Goal: Transaction & Acquisition: Purchase product/service

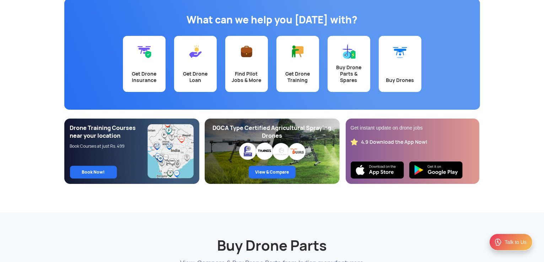
scroll to position [71, 0]
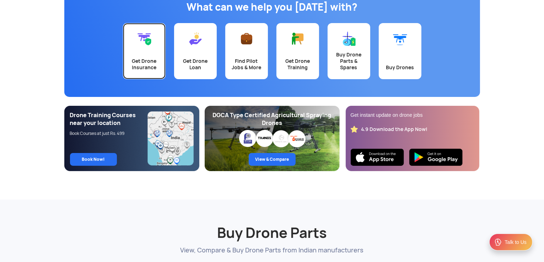
click at [136, 66] on div "Get Drone Insurance" at bounding box center [144, 64] width 34 height 13
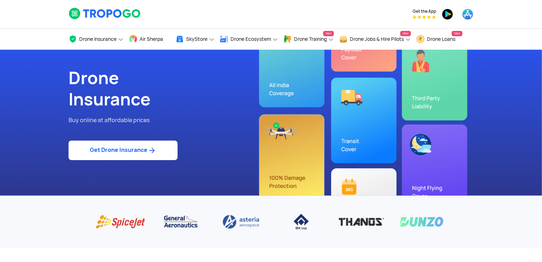
click at [145, 153] on link "Get Drone Insurance" at bounding box center [123, 151] width 109 height 20
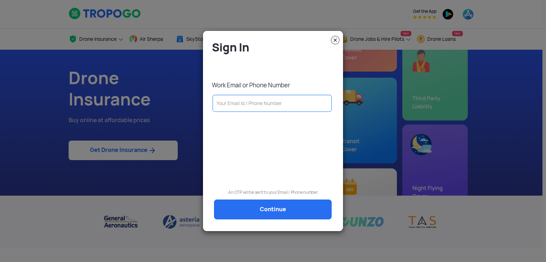
click at [274, 105] on input "text" at bounding box center [271, 103] width 119 height 17
click at [289, 107] on input "text" at bounding box center [271, 103] width 119 height 17
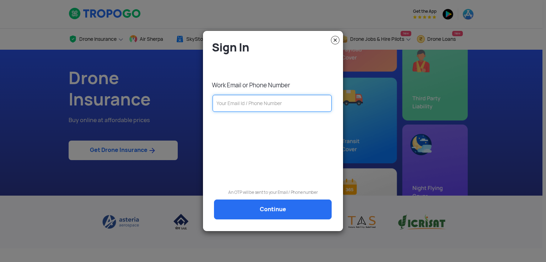
paste input "[EMAIL_ADDRESS][DOMAIN_NAME]"
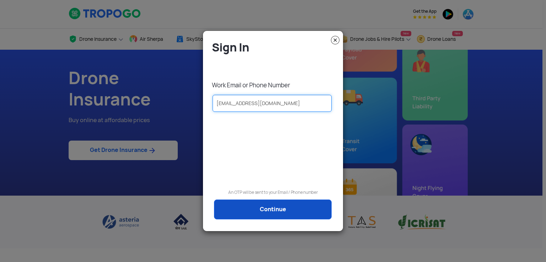
type input "[EMAIL_ADDRESS][DOMAIN_NAME]"
click at [287, 210] on link "Continue" at bounding box center [273, 210] width 118 height 20
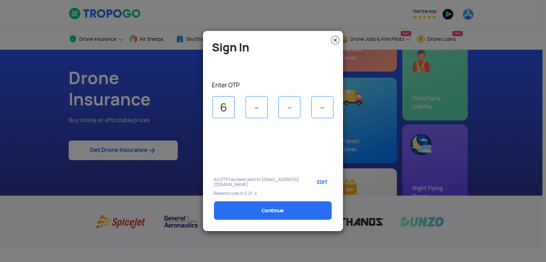
type input "6"
type input "3"
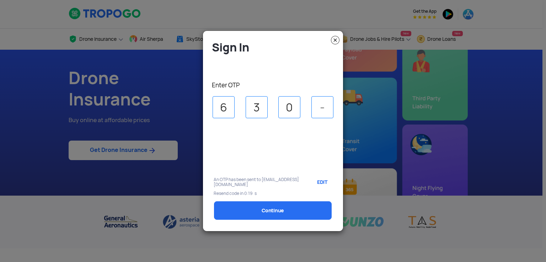
type input "0"
type input "3"
select select "1000000"
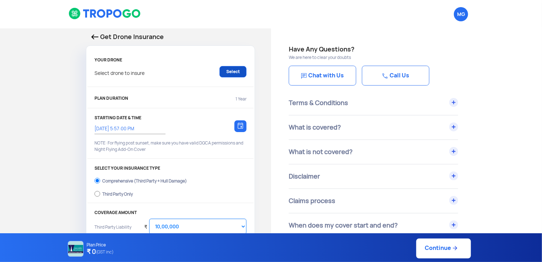
click at [224, 72] on link "Select" at bounding box center [233, 71] width 27 height 11
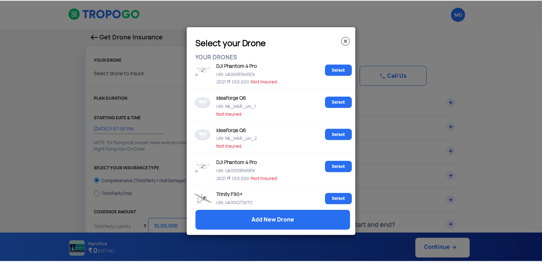
scroll to position [71, 0]
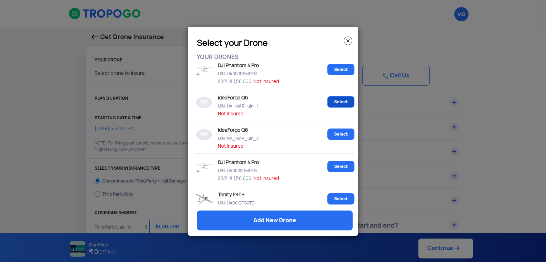
click at [335, 103] on link "Select" at bounding box center [340, 101] width 27 height 11
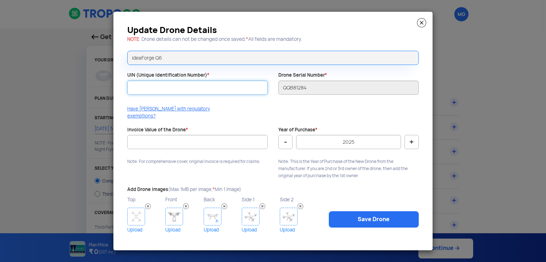
click at [256, 93] on input "UIN (Unique Identification Number) *" at bounding box center [197, 88] width 140 height 14
click at [420, 26] on img at bounding box center [421, 22] width 9 height 9
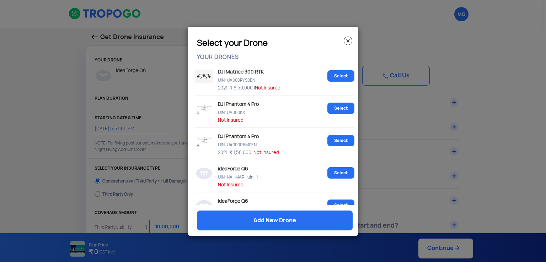
click at [346, 37] on img at bounding box center [347, 41] width 9 height 9
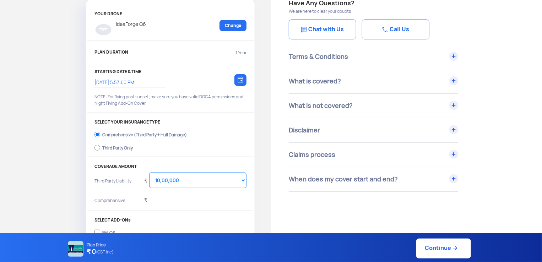
scroll to position [0, 0]
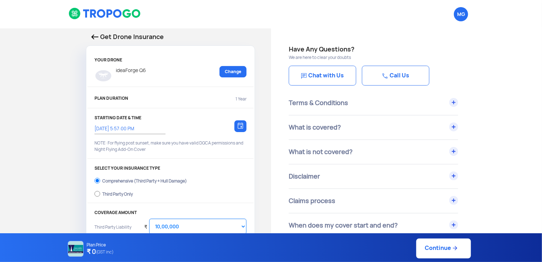
click at [448, 102] on div "Terms & Conditions" at bounding box center [373, 103] width 169 height 24
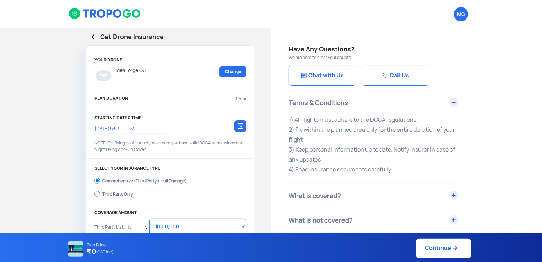
click at [454, 103] on div "Terms & Conditions" at bounding box center [373, 103] width 169 height 24
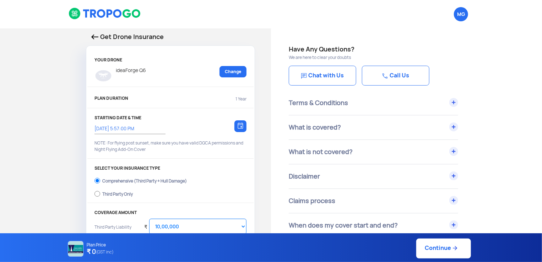
click at [454, 103] on div "Terms & Conditions" at bounding box center [373, 103] width 169 height 24
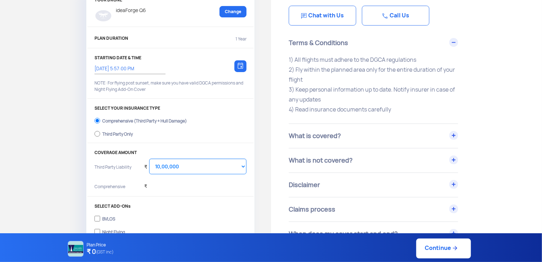
scroll to position [142, 0]
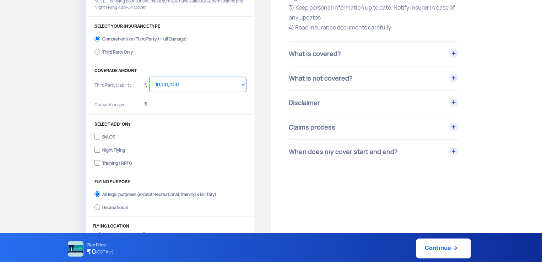
click at [457, 54] on div "What is covered?" at bounding box center [373, 54] width 169 height 24
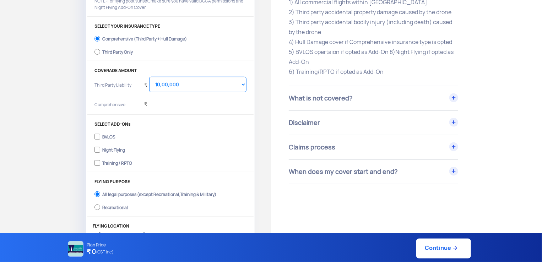
click at [454, 101] on div "What is not covered?" at bounding box center [373, 98] width 169 height 24
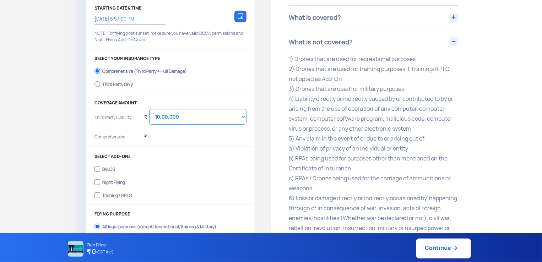
scroll to position [213, 0]
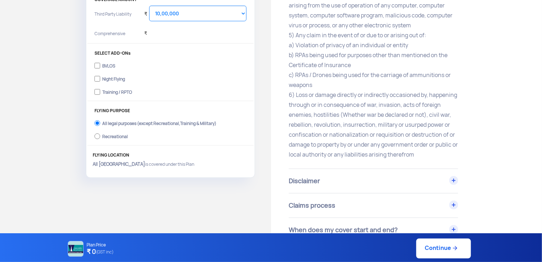
click at [454, 190] on div "Disclaimer" at bounding box center [373, 181] width 169 height 24
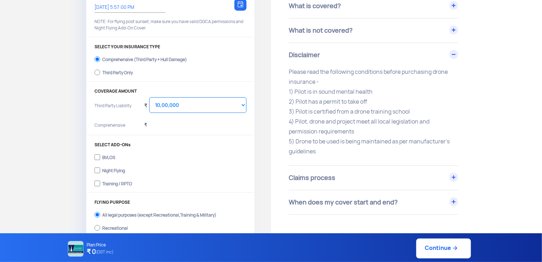
scroll to position [107, 0]
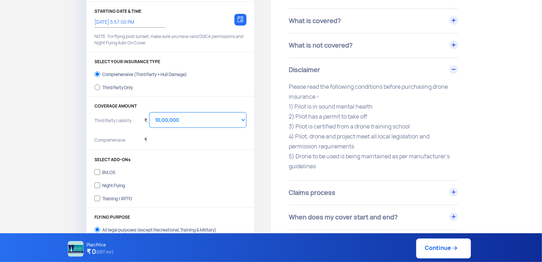
click at [451, 73] on div "Disclaimer" at bounding box center [373, 70] width 169 height 24
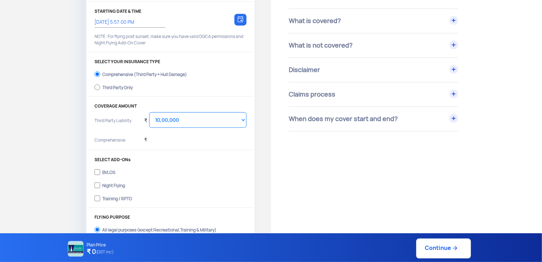
click at [453, 90] on div "Claims process" at bounding box center [373, 94] width 169 height 24
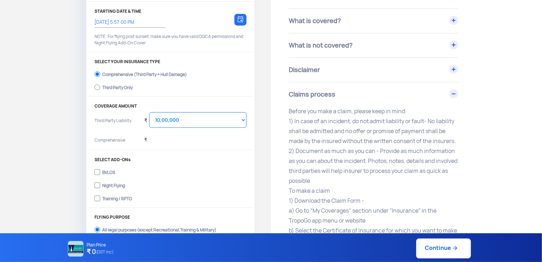
click at [453, 90] on div "Claims process" at bounding box center [373, 94] width 169 height 24
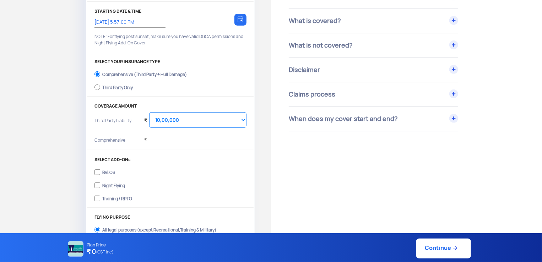
click at [455, 118] on div "When does my cover start and end?" at bounding box center [373, 119] width 169 height 24
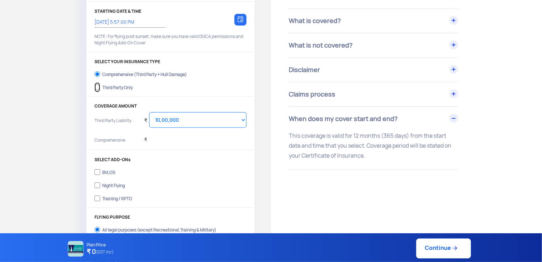
click at [99, 87] on input "Third Party Only" at bounding box center [97, 87] width 6 height 10
radio input "true"
select select "2000000"
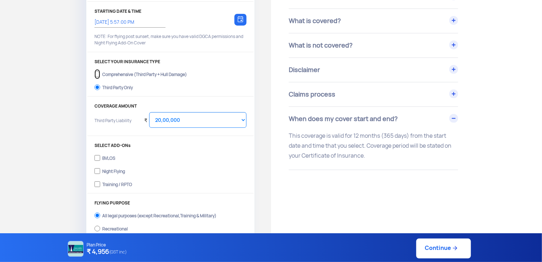
click at [97, 74] on input "Comprehensive (Third Party + Hull Damage)" at bounding box center [97, 74] width 6 height 10
radio input "true"
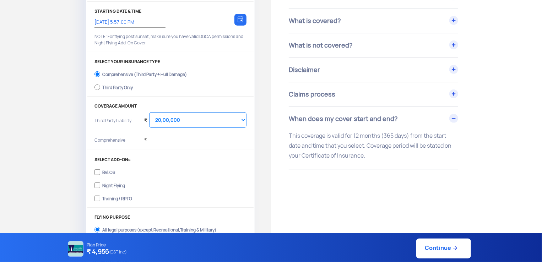
click at [119, 86] on div "Third Party Only" at bounding box center [117, 86] width 31 height 3
click at [100, 86] on input "Third Party Only" at bounding box center [97, 87] width 6 height 10
radio input "true"
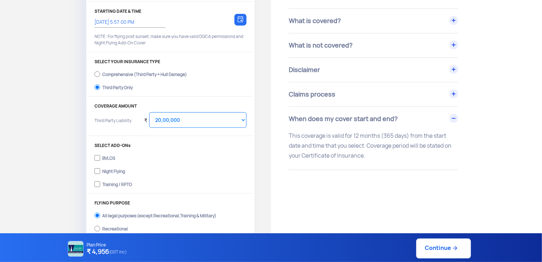
click at [131, 77] on label "Comprehensive (Third Party + Hull Damage)" at bounding box center [170, 73] width 152 height 11
click at [100, 77] on input "Comprehensive (Third Party + Hull Damage)" at bounding box center [97, 74] width 6 height 10
radio input "true"
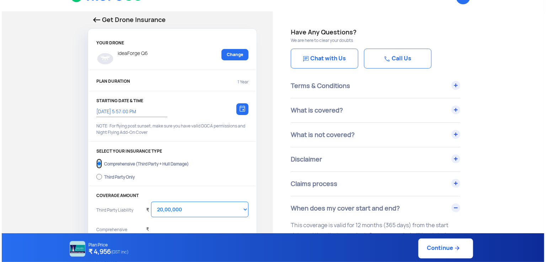
scroll to position [0, 0]
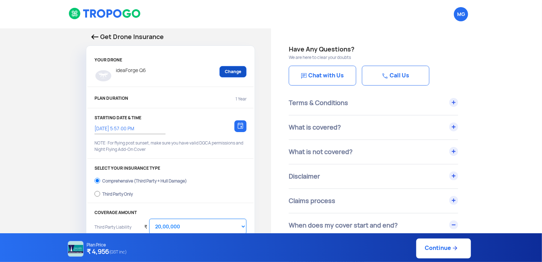
click at [229, 71] on link "Change" at bounding box center [233, 71] width 27 height 11
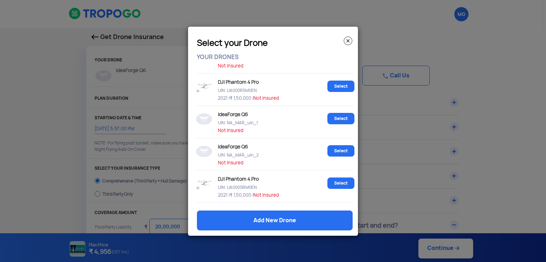
scroll to position [71, 0]
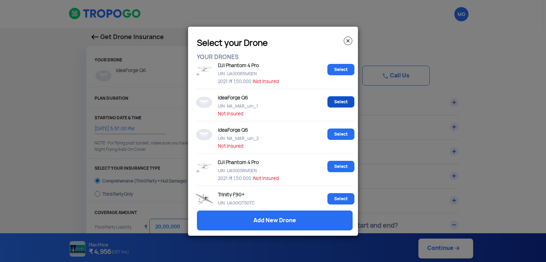
click at [338, 105] on link "Select" at bounding box center [340, 101] width 27 height 11
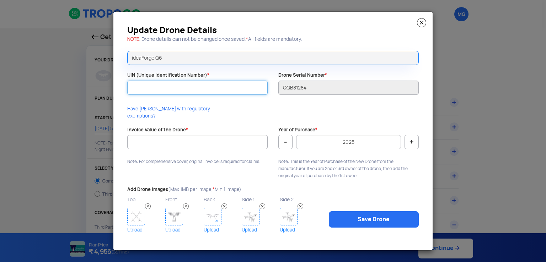
click at [227, 94] on input "UIN (Unique Identification Number) *" at bounding box center [197, 88] width 140 height 14
paste input "UA00H5GS0TC"
type input "UA00H5GS0TC"
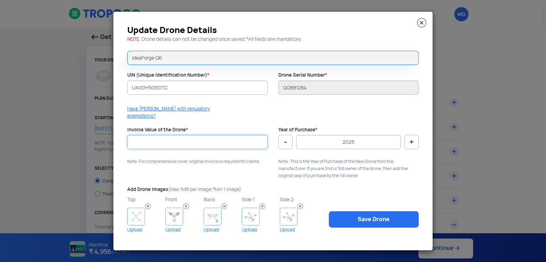
click at [215, 144] on input "Invoice Value of the Drone *" at bounding box center [197, 142] width 140 height 14
click at [209, 137] on input "Invoice Value of the Drone *" at bounding box center [197, 142] width 140 height 14
type input "2000000"
click at [423, 26] on img at bounding box center [421, 22] width 9 height 9
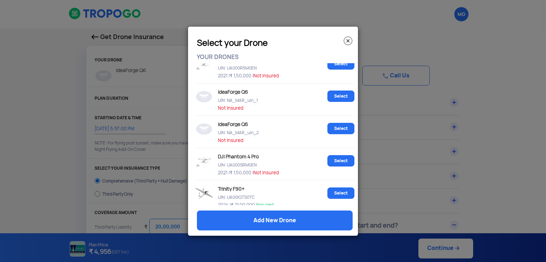
scroll to position [41, 0]
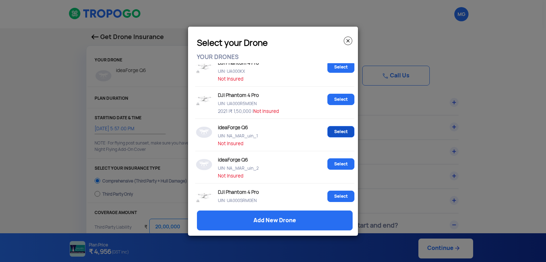
click at [330, 132] on link "Select" at bounding box center [340, 131] width 27 height 11
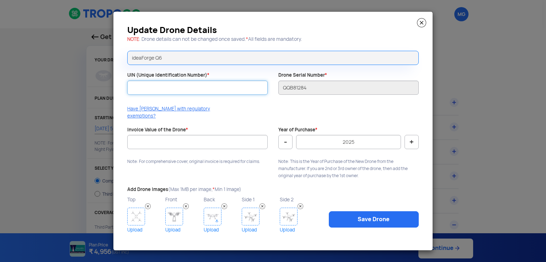
click at [242, 92] on input "UIN (Unique Identification Number) *" at bounding box center [197, 88] width 140 height 14
click at [208, 93] on input "UIN (Unique Identification Number) *" at bounding box center [197, 88] width 140 height 14
paste input "UA00H6MS0TC"
type input "UA00H6MS0TC"
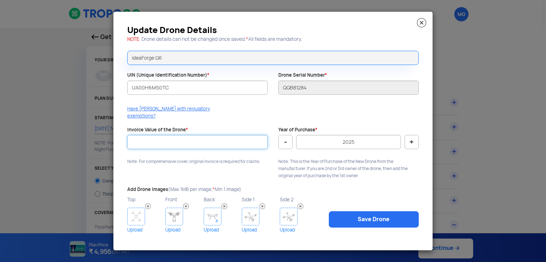
click at [192, 139] on input "Invoice Value of the Drone *" at bounding box center [197, 142] width 140 height 14
type input "200000"
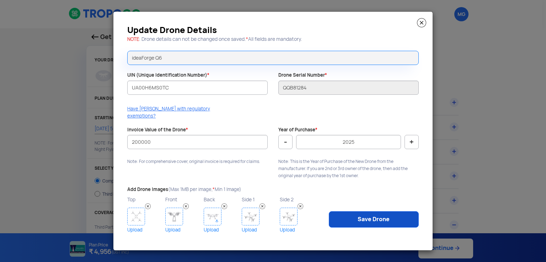
click at [358, 215] on link "Save Drone" at bounding box center [374, 219] width 90 height 16
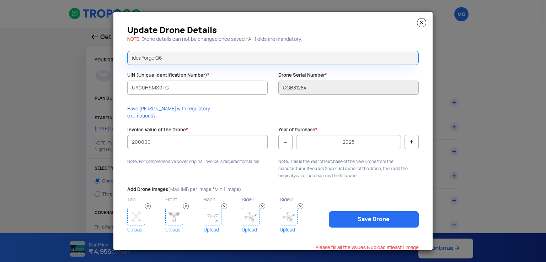
click at [287, 140] on button "-" at bounding box center [285, 142] width 14 height 14
type input "2024"
click at [355, 222] on link "Save Drone" at bounding box center [374, 219] width 90 height 16
drag, startPoint x: 205, startPoint y: 94, endPoint x: 109, endPoint y: 92, distance: 95.9
click at [109, 92] on modal-container "Update Drone Details NOTE : Drone details can not be changed once saved. * All …" at bounding box center [273, 131] width 546 height 262
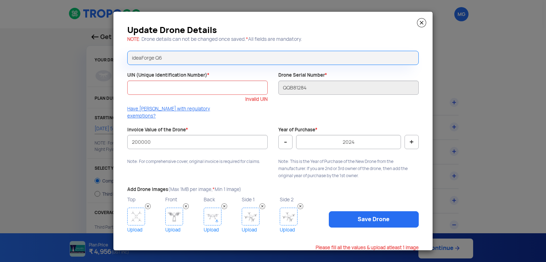
click at [423, 26] on img at bounding box center [421, 22] width 9 height 9
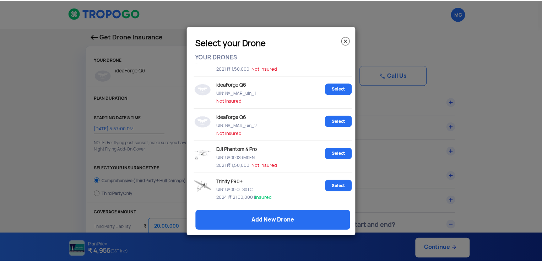
scroll to position [71, 0]
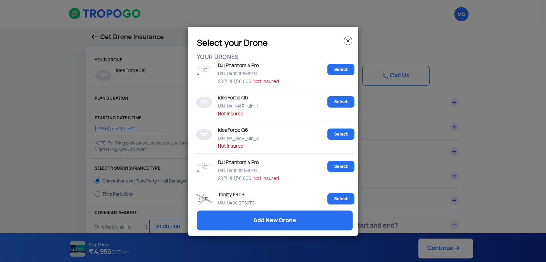
click at [348, 41] on img at bounding box center [347, 41] width 9 height 9
